Goal: Information Seeking & Learning: Learn about a topic

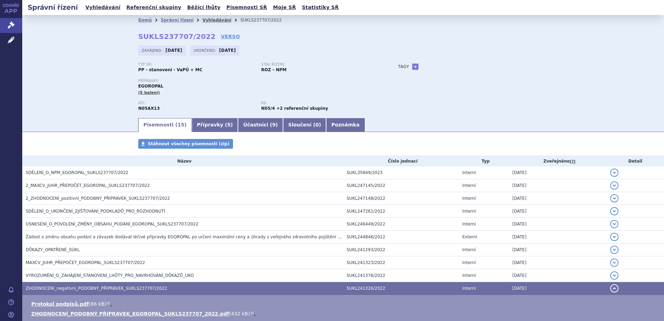
click at [202, 19] on link "Vyhledávání" at bounding box center [216, 20] width 29 height 5
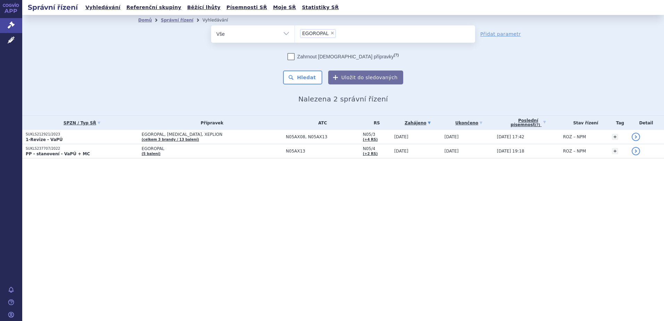
click at [331, 32] on span "×" at bounding box center [332, 33] width 4 height 4
click at [295, 32] on select "EGOROPAL" at bounding box center [295, 33] width 0 height 17
select select
type input "OYAVAS"
select select "OYAVAS"
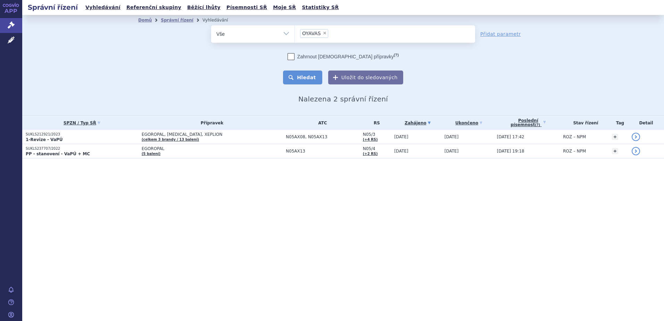
click at [310, 77] on button "Hledat" at bounding box center [302, 78] width 39 height 14
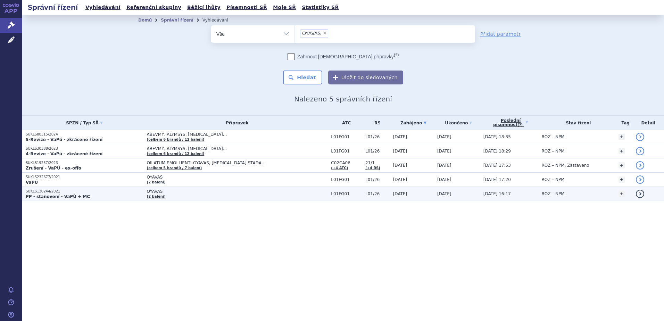
click at [90, 192] on p "SUKLS130244/2021" at bounding box center [85, 191] width 118 height 5
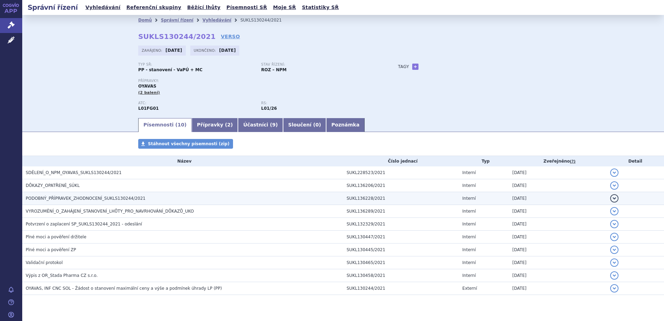
click at [84, 194] on td "PODOBNÝ_PŘÍPRAVEK_ZHODNOCENÍ_SUKLS130244/2021" at bounding box center [182, 198] width 321 height 13
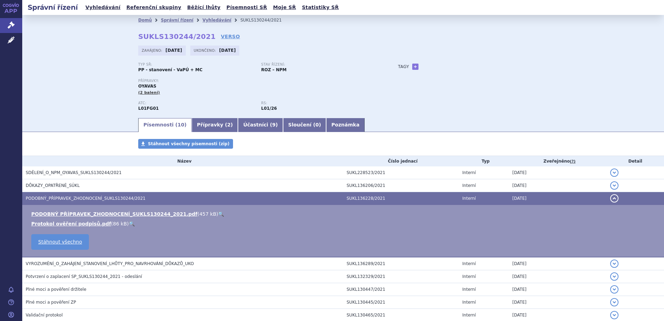
click at [218, 213] on link "🔍" at bounding box center [221, 214] width 6 height 6
click at [212, 20] on link "Vyhledávání" at bounding box center [216, 20] width 29 height 5
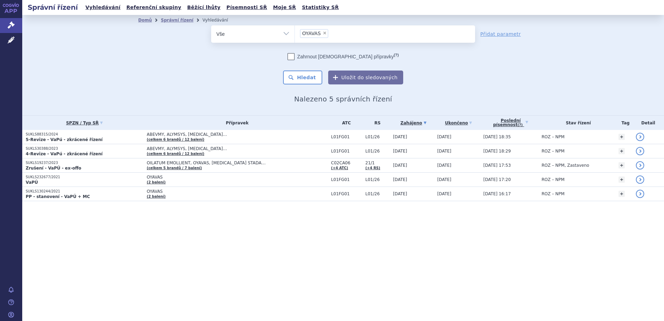
click at [324, 33] on span "×" at bounding box center [325, 33] width 4 height 4
click at [295, 33] on select "OYAVAS" at bounding box center [295, 33] width 0 height 17
select select
paste input "B02BX05"
type input "B02BX05"
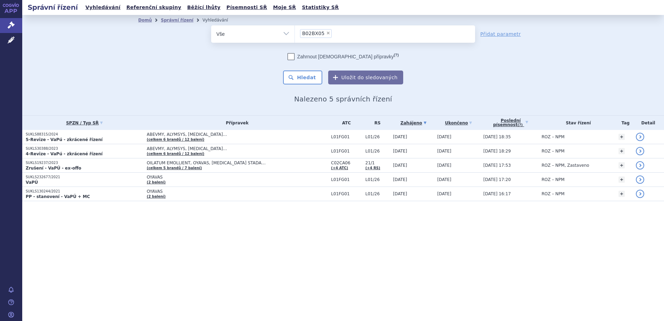
select select "B02BX05"
click at [307, 79] on button "Hledat" at bounding box center [302, 78] width 39 height 14
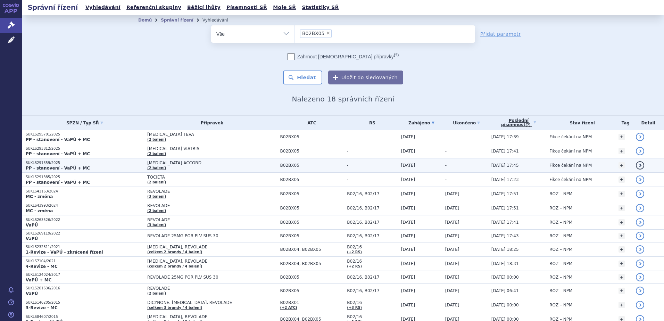
click at [183, 163] on span "[MEDICAL_DATA] ACCORD" at bounding box center [211, 162] width 129 height 5
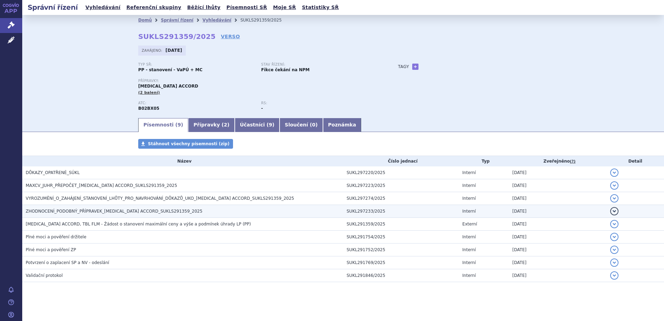
click at [142, 212] on span "ZHODNOCENÍ_PODOBNÝ_PŘÍPRAVEK_[MEDICAL_DATA] ACCORD_SUKLS291359_2025" at bounding box center [114, 211] width 177 height 5
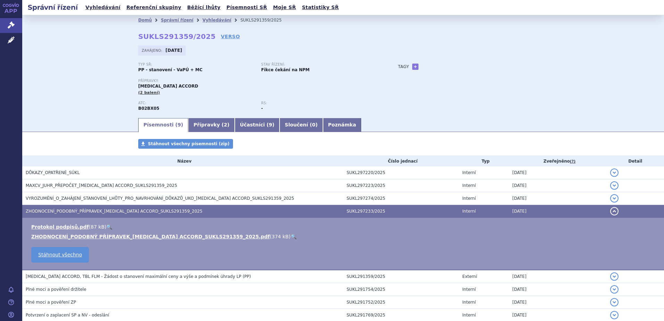
click at [258, 237] on li "ZHODNOCENÍ_PODOBNÝ PŘÍPRAVEK_[MEDICAL_DATA] ACCORD_SUKLS291359_2025.pdf ( 374 k…" at bounding box center [344, 236] width 626 height 7
click at [291, 235] on link "🔍" at bounding box center [294, 237] width 6 height 6
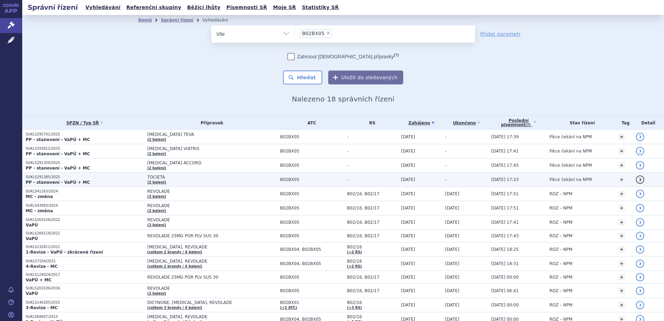
click at [105, 178] on p "SUKLS291385/2025" at bounding box center [85, 177] width 118 height 5
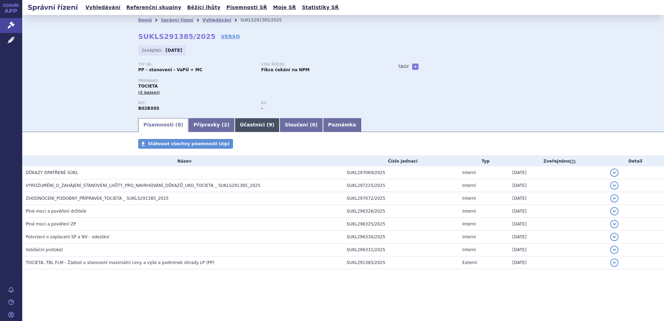
click at [235, 126] on link "Účastníci ( 9 )" at bounding box center [257, 125] width 45 height 14
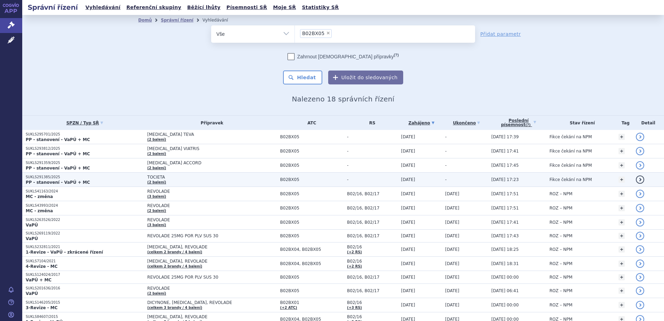
click at [169, 180] on td "TOCIETA (2 balení)" at bounding box center [210, 180] width 133 height 14
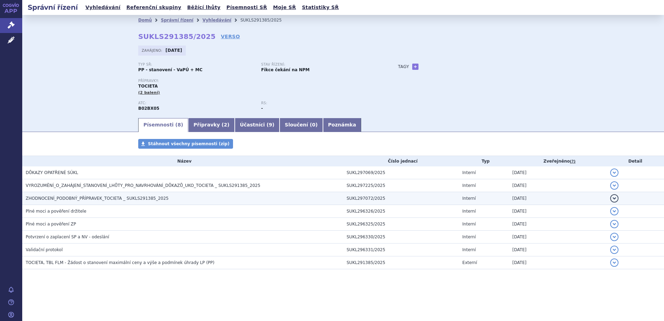
click at [114, 197] on span "ZHODNOCENÍ_PODOBNÝ_PŘÍPRAVEK_TOCIETA _ SUKLS291385_2025" at bounding box center [97, 198] width 143 height 5
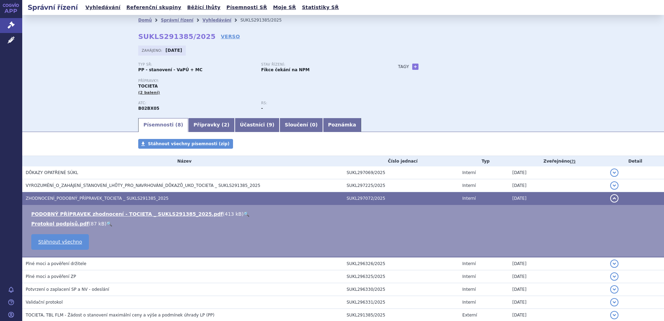
click at [243, 213] on link "🔍" at bounding box center [246, 214] width 6 height 6
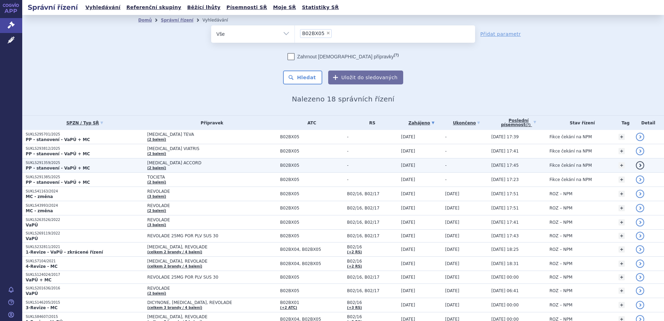
click at [171, 164] on span "[MEDICAL_DATA] ACCORD" at bounding box center [211, 162] width 129 height 5
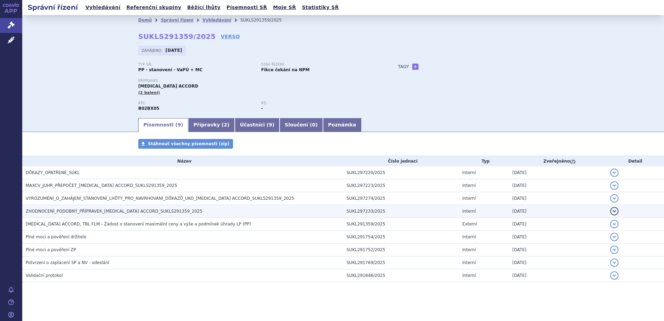
click at [84, 209] on span "ZHODNOCENÍ_PODOBNÝ_PŘÍPRAVEK_[MEDICAL_DATA] ACCORD_SUKLS291359_2025" at bounding box center [114, 211] width 177 height 5
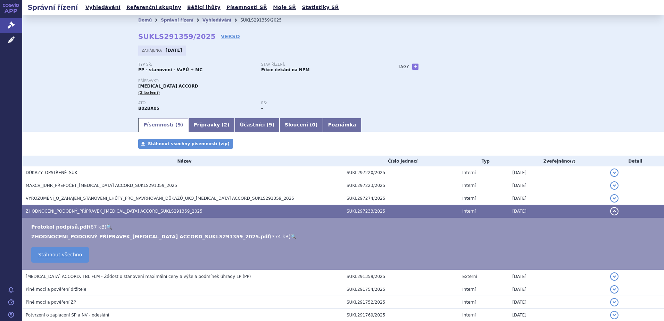
click at [291, 236] on link "🔍" at bounding box center [294, 237] width 6 height 6
click at [202, 22] on link "Vyhledávání" at bounding box center [216, 20] width 29 height 5
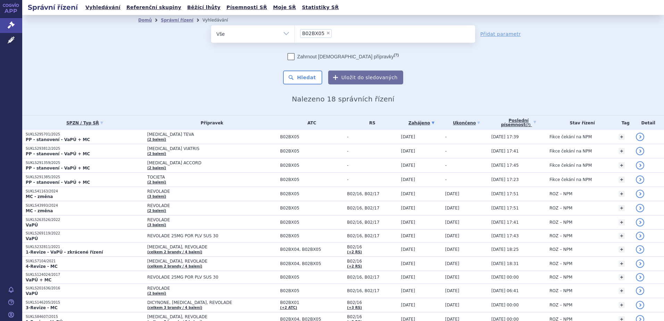
click at [326, 34] on span "×" at bounding box center [328, 33] width 4 height 4
click at [295, 34] on select "B02BX05" at bounding box center [295, 33] width 0 height 17
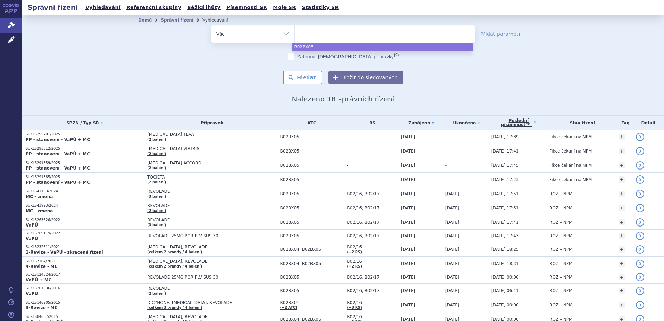
select select "B02BX05"
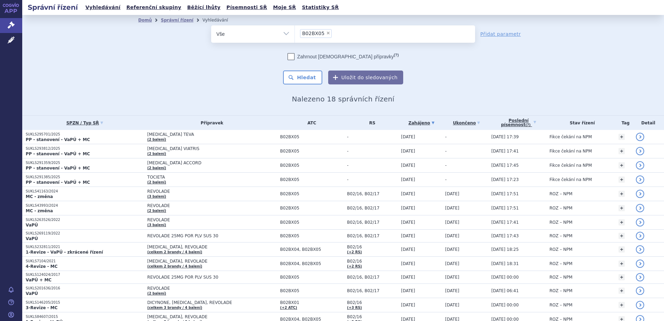
click at [326, 34] on span "×" at bounding box center [328, 33] width 4 height 4
click at [295, 34] on select "B02BX05" at bounding box center [295, 33] width 0 height 17
select select
paste input "N07XX07"
type input "N07XX07"
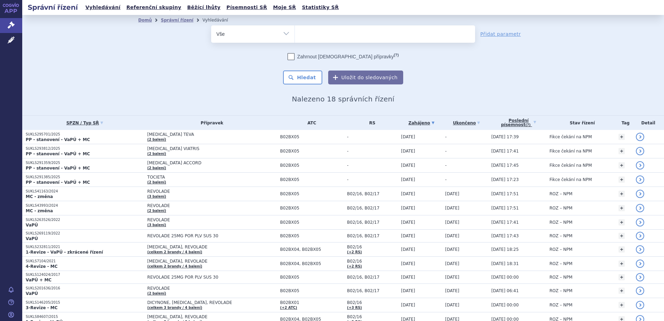
select select "N07XX07"
click at [306, 72] on button "Hledat" at bounding box center [302, 78] width 39 height 14
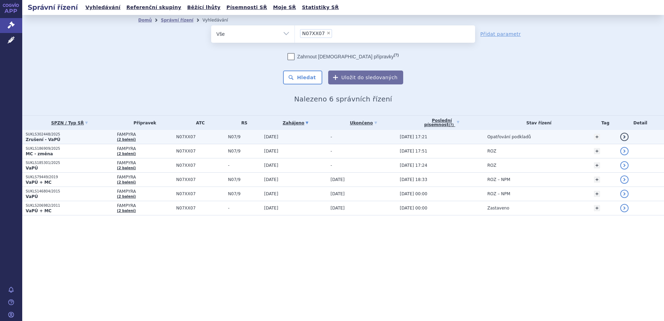
click at [131, 135] on span "FAMPYRA" at bounding box center [145, 134] width 56 height 5
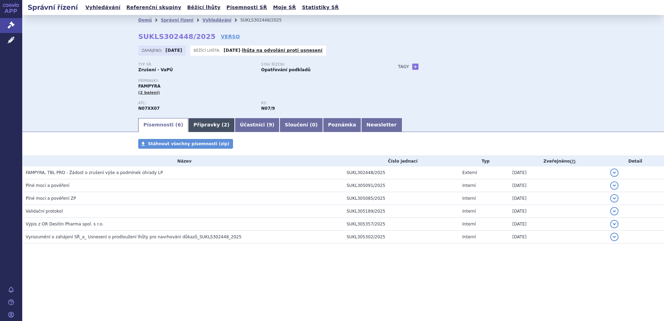
click at [207, 127] on link "Přípravky ( 2 )" at bounding box center [211, 125] width 46 height 14
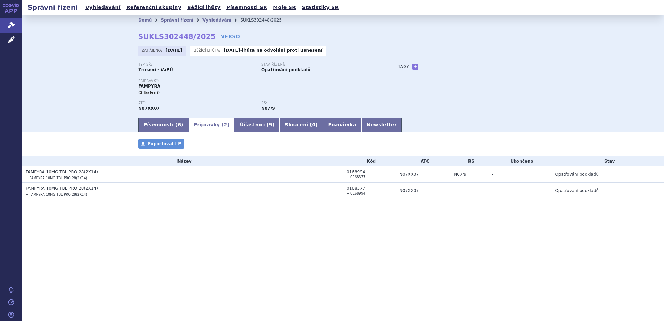
click at [111, 82] on div "Domů Správní řízení Vyhledávání SUKLS302448/2025 SUKLS302448/2025 VERSO Zahájen…" at bounding box center [343, 66] width 642 height 102
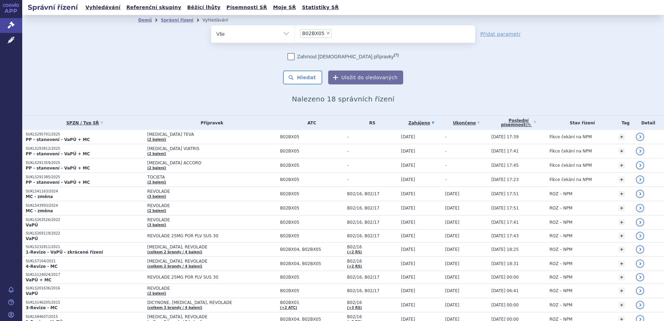
select select
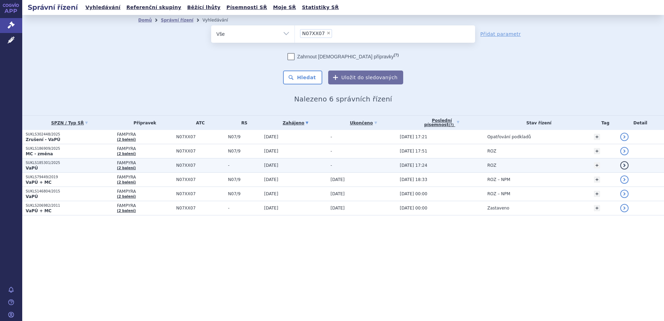
click at [69, 163] on p "SUKLS185301/2025" at bounding box center [70, 162] width 88 height 5
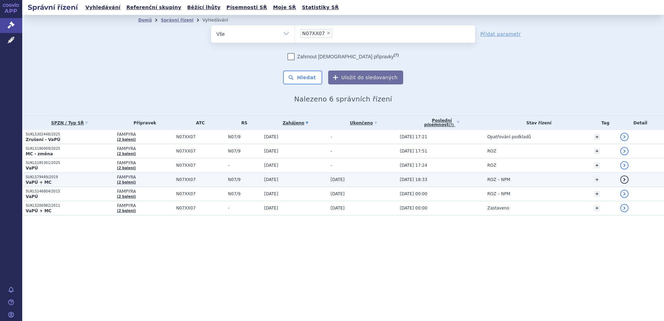
click at [59, 181] on p "VaPÚ + MC" at bounding box center [70, 183] width 88 height 6
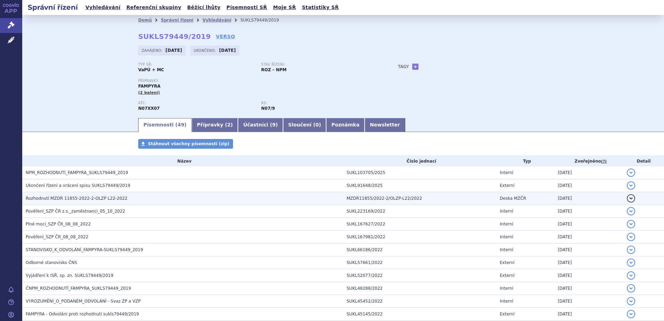
click at [74, 196] on span "Rozhodnutí MZDR 11855-2022-2-OLZP L22-2022" at bounding box center [77, 198] width 102 height 5
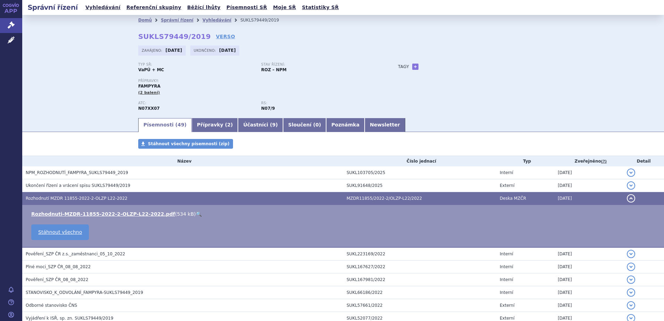
click at [196, 212] on link "🔍" at bounding box center [199, 214] width 6 height 6
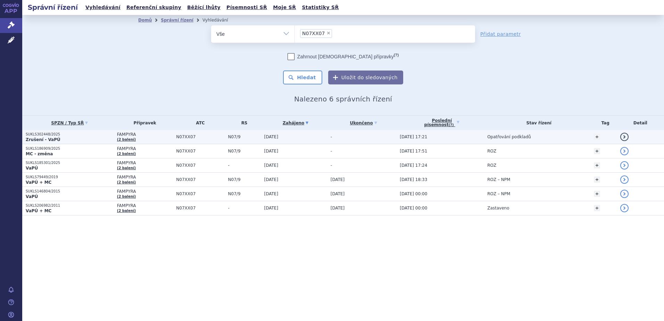
click at [90, 134] on p "SUKLS302448/2025" at bounding box center [70, 134] width 88 height 5
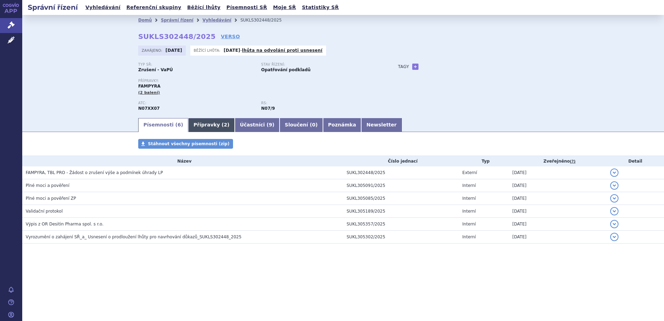
click at [206, 126] on link "Přípravky ( 2 )" at bounding box center [211, 125] width 46 height 14
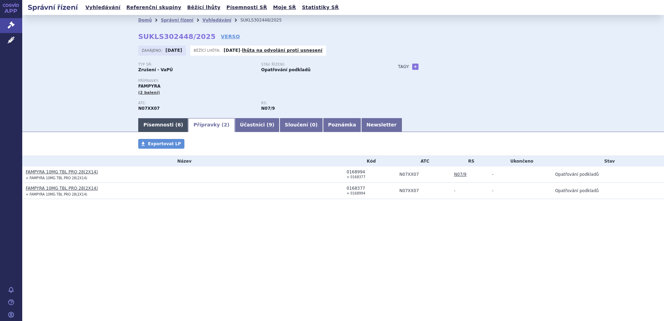
click at [167, 126] on link "Písemnosti ( 6 )" at bounding box center [163, 125] width 50 height 14
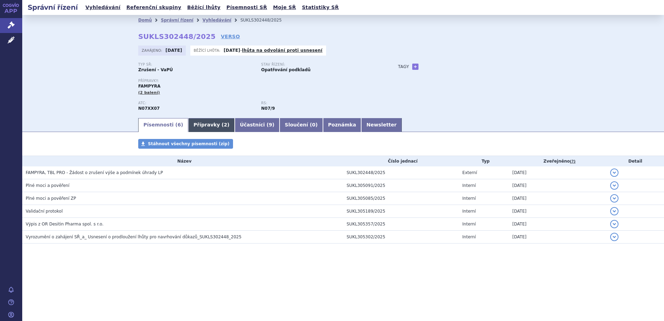
click at [199, 126] on link "Přípravky ( 2 )" at bounding box center [211, 125] width 46 height 14
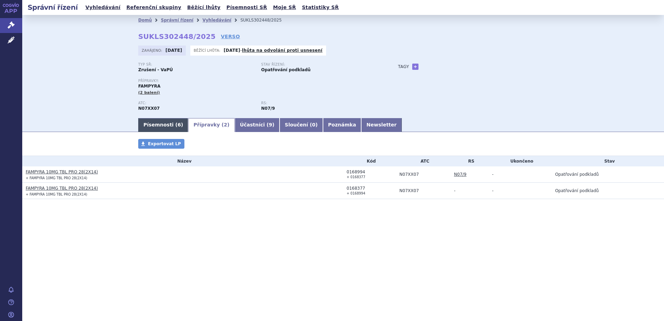
click at [153, 125] on link "Písemnosti ( 6 )" at bounding box center [163, 125] width 50 height 14
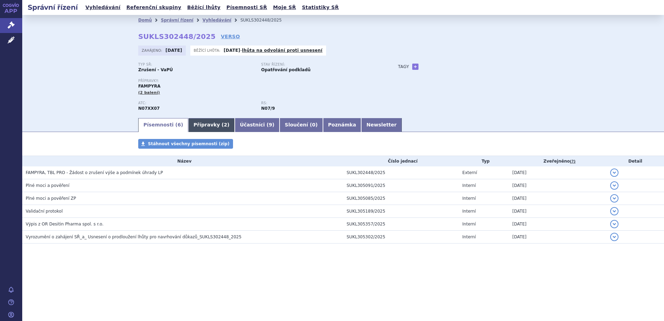
click at [191, 125] on link "Přípravky ( 2 )" at bounding box center [211, 125] width 46 height 14
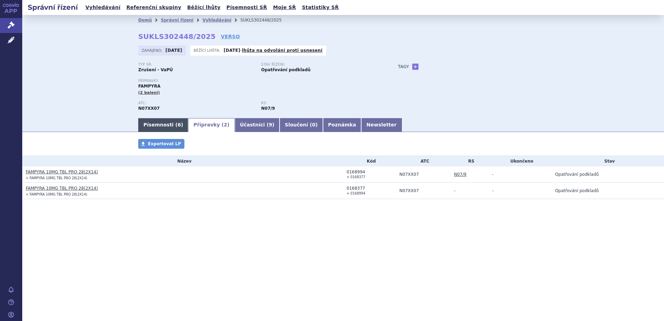
click at [161, 123] on link "Písemnosti ( 6 )" at bounding box center [163, 125] width 50 height 14
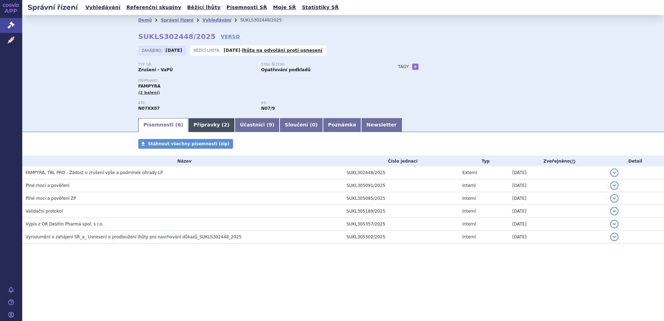
click at [197, 123] on link "Přípravky ( 2 )" at bounding box center [211, 125] width 46 height 14
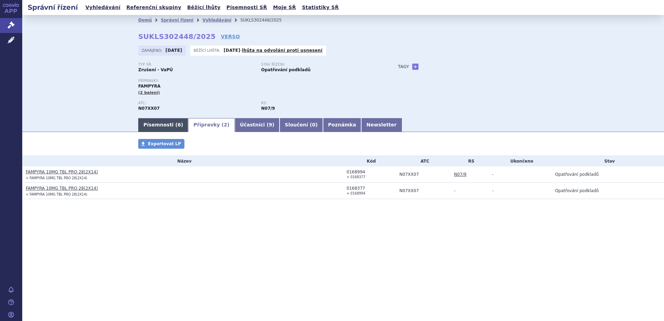
click at [154, 126] on link "Písemnosti ( 6 )" at bounding box center [163, 125] width 50 height 14
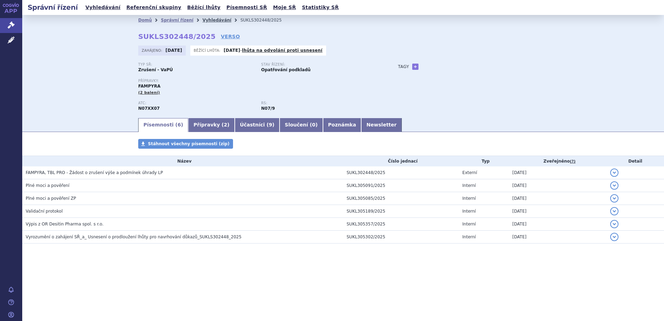
drag, startPoint x: 197, startPoint y: 21, endPoint x: 205, endPoint y: 22, distance: 8.5
click at [202, 21] on link "Vyhledávání" at bounding box center [216, 20] width 29 height 5
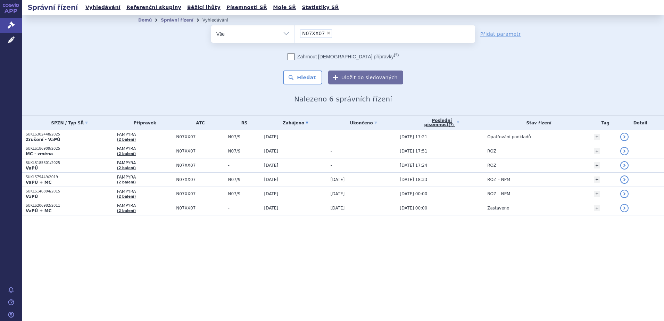
click at [326, 32] on span "×" at bounding box center [328, 33] width 4 height 4
click at [295, 32] on select "N07XX07" at bounding box center [295, 33] width 0 height 17
select select
type input "L04AX07"
select select "L04AX07"
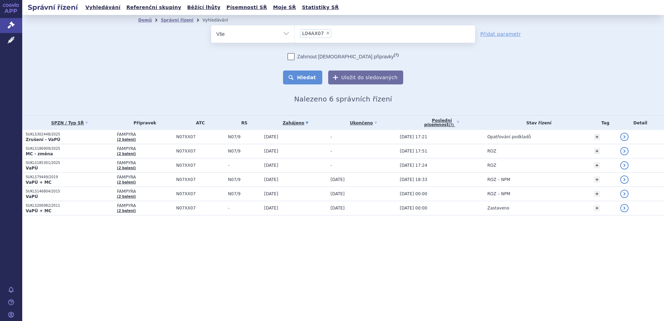
click at [304, 77] on button "Hledat" at bounding box center [302, 78] width 39 height 14
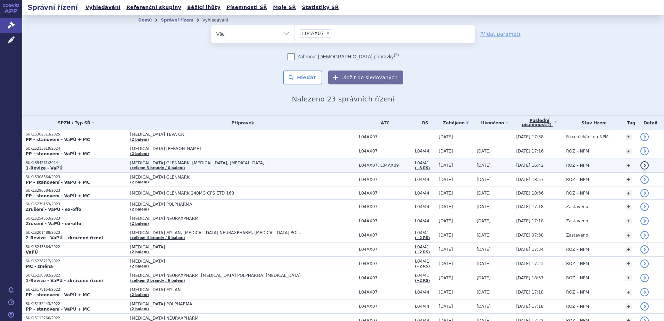
click at [75, 165] on p "SUKLS54261/2024" at bounding box center [76, 162] width 101 height 5
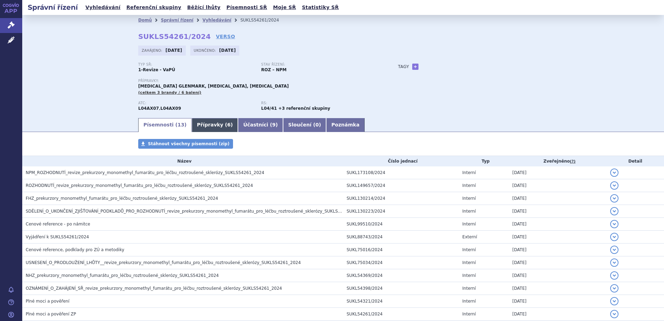
click at [227, 125] on span "6" at bounding box center [228, 125] width 3 height 6
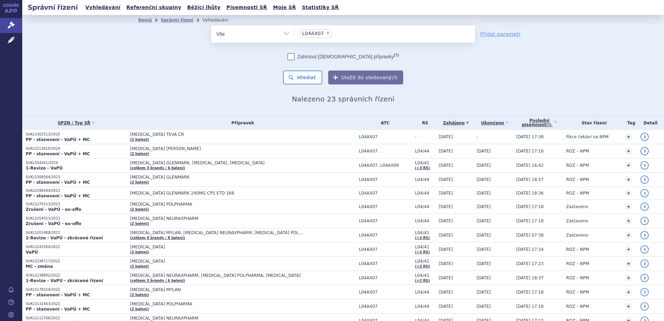
click at [326, 33] on span "×" at bounding box center [328, 33] width 4 height 4
click at [295, 33] on select "L04AX07" at bounding box center [295, 33] width 0 height 17
select select
type input "L04AE01"
select select "L04AE01"
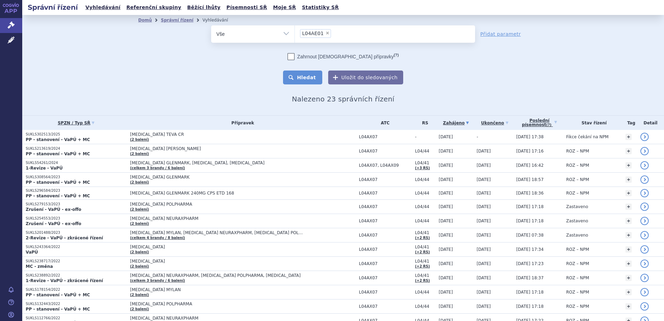
click at [308, 77] on button "Hledat" at bounding box center [302, 78] width 39 height 14
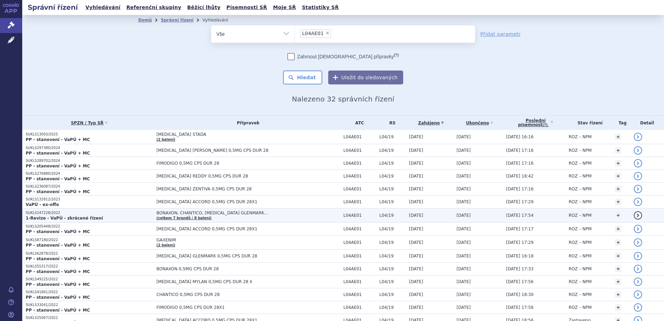
click at [74, 217] on strong "1-Revize - VaPÚ - zkrácené řízení" at bounding box center [64, 218] width 77 height 5
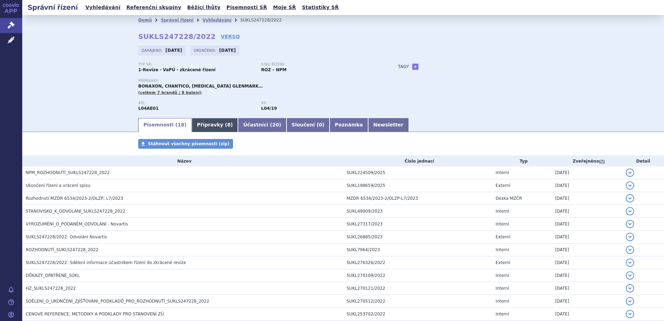
click at [209, 124] on link "Přípravky ( 8 )" at bounding box center [215, 125] width 46 height 14
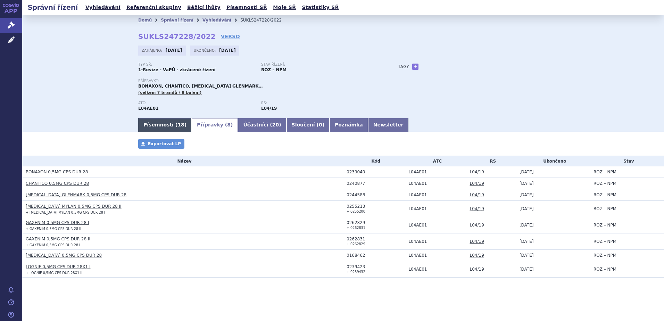
click at [168, 127] on link "Písemnosti ( 18 )" at bounding box center [164, 125] width 53 height 14
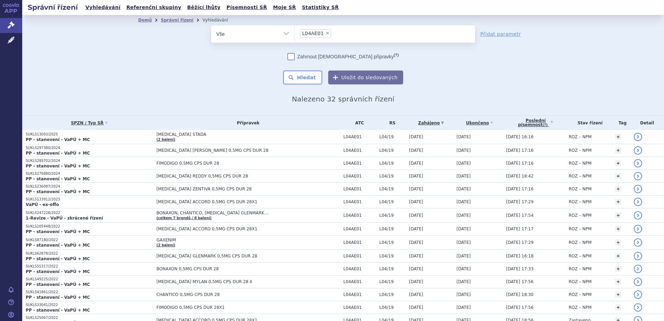
click at [325, 32] on span "×" at bounding box center [327, 33] width 4 height 4
click at [295, 32] on select "L04AE01" at bounding box center [295, 33] width 0 height 17
select select
type input "N03AX23"
select select "N03AX23"
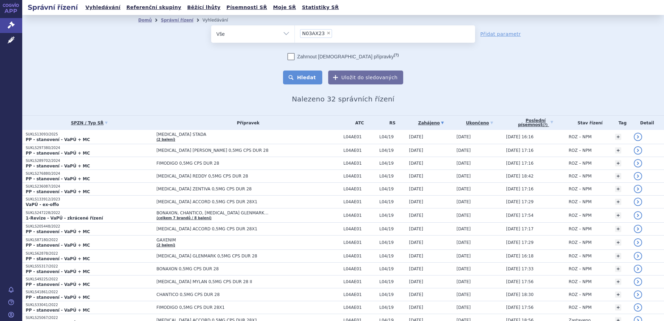
click at [306, 74] on button "Hledat" at bounding box center [302, 78] width 39 height 14
